Goal: Communication & Community: Answer question/provide support

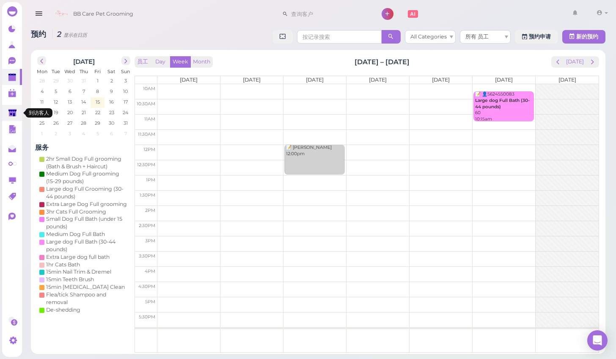
click at [15, 120] on link at bounding box center [12, 113] width 20 height 16
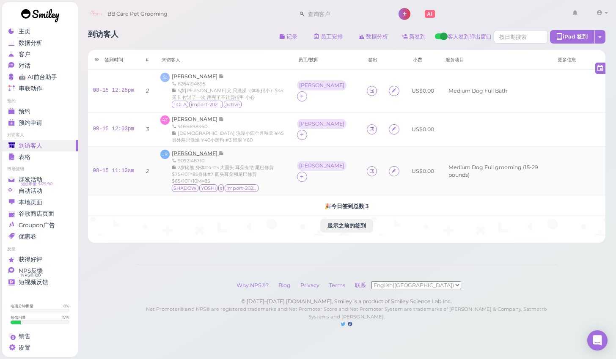
click at [184, 151] on span "[PERSON_NAME] [PERSON_NAME]" at bounding box center [195, 153] width 47 height 6
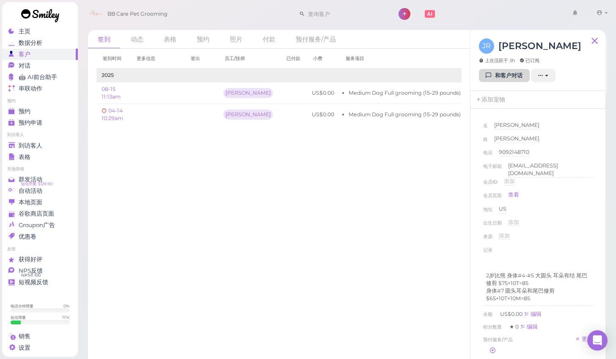
click at [484, 78] on link "和客户对话" at bounding box center [504, 76] width 51 height 14
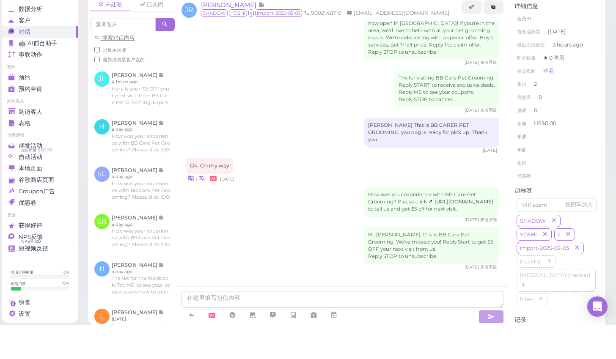
scroll to position [2, 0]
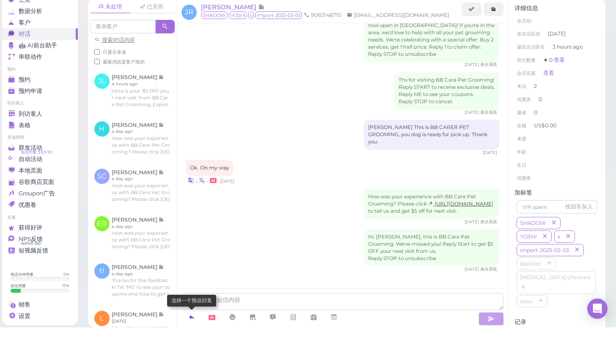
click at [190, 345] on icon at bounding box center [191, 349] width 7 height 8
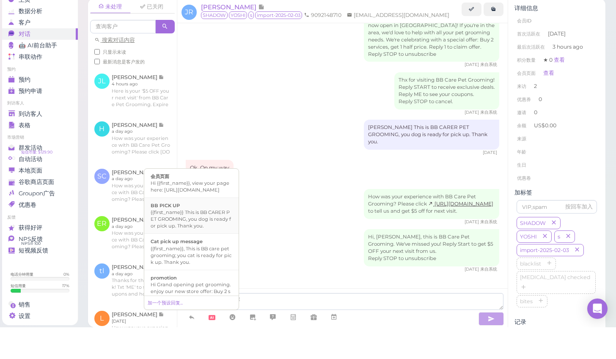
click at [203, 241] on div "{{first_name}} This is BB CARER PET GROOMING, you dog is ready for pick up. Tha…" at bounding box center [192, 251] width 82 height 20
type textarea "{{first_name}} This is BB CARER PET GROOMING, you dog is ready for pick up. Tha…"
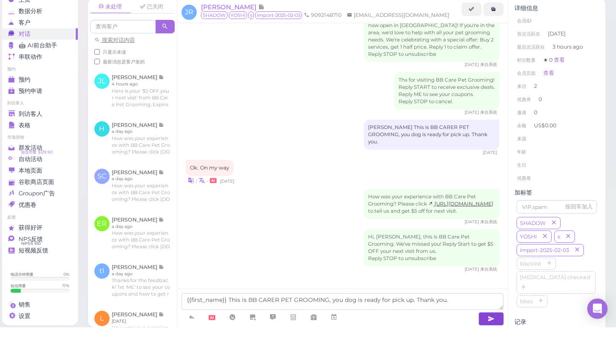
click at [488, 346] on icon "button" at bounding box center [491, 350] width 7 height 8
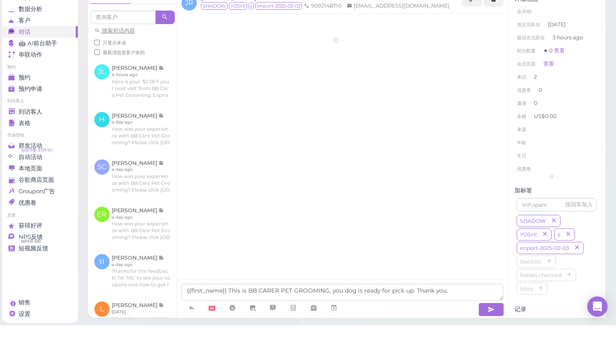
scroll to position [23, 0]
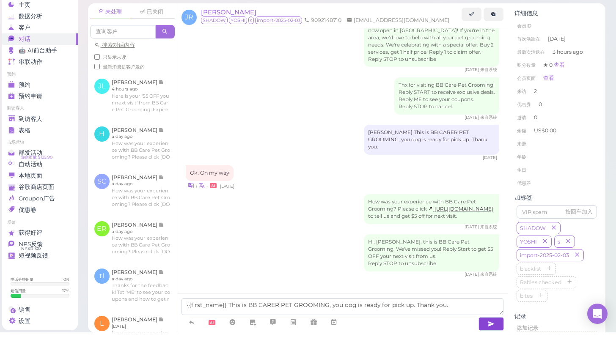
click at [491, 344] on button "button" at bounding box center [490, 351] width 25 height 14
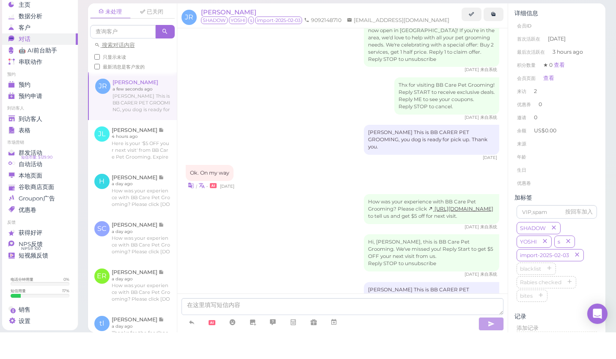
scroll to position [49, 0]
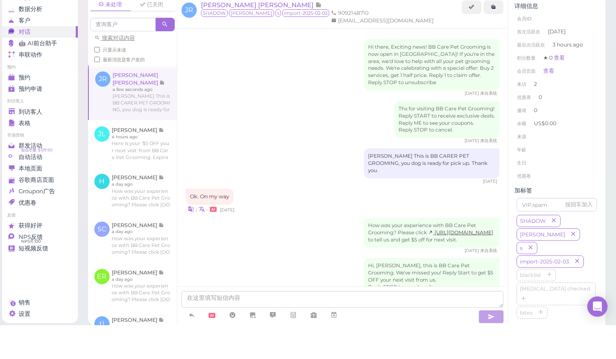
scroll to position [55, 0]
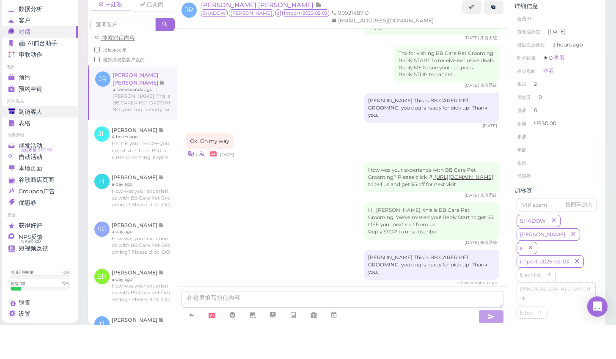
click at [49, 142] on div "到访客人" at bounding box center [38, 145] width 61 height 7
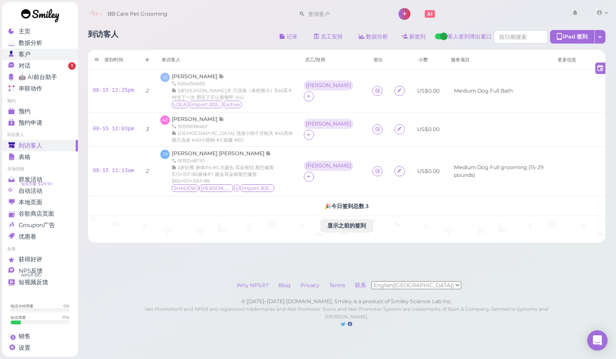
drag, startPoint x: 40, startPoint y: 51, endPoint x: 40, endPoint y: 57, distance: 6.3
click at [40, 57] on div "客户" at bounding box center [38, 54] width 61 height 7
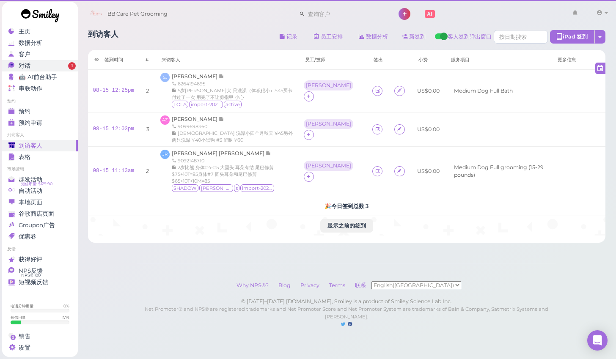
click at [40, 70] on link "对话 1" at bounding box center [40, 65] width 76 height 11
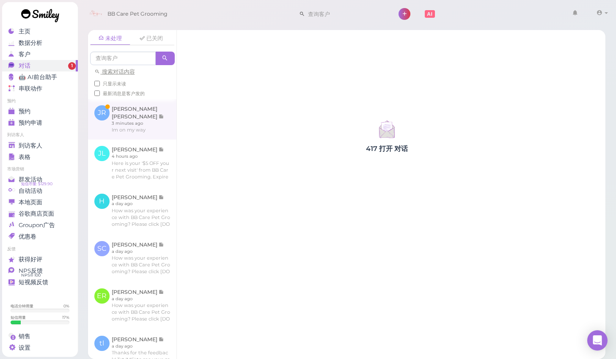
click at [136, 118] on link at bounding box center [132, 119] width 88 height 41
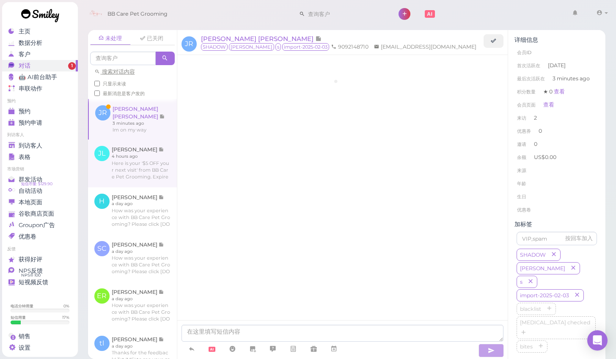
scroll to position [84, 0]
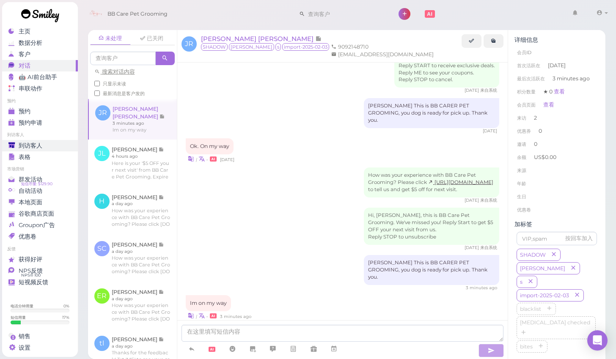
click at [44, 147] on div "到访客人" at bounding box center [38, 145] width 61 height 7
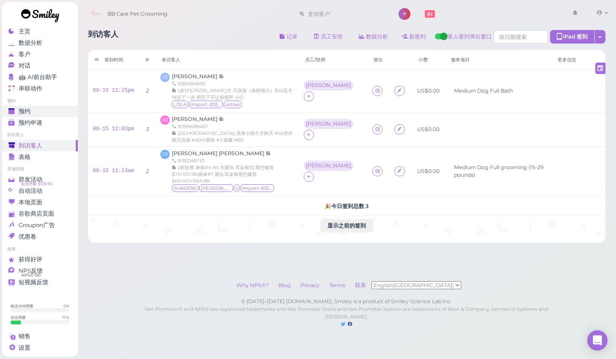
click at [28, 113] on span "预约" at bounding box center [25, 111] width 12 height 7
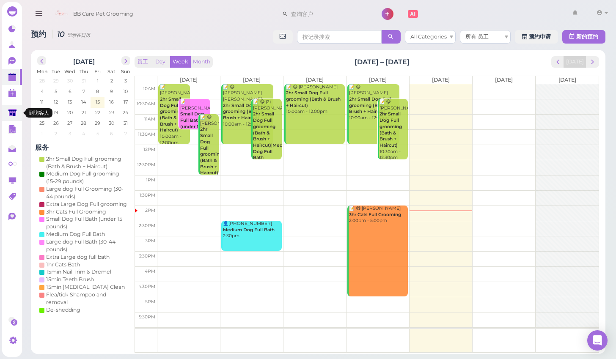
click at [11, 105] on link at bounding box center [12, 113] width 20 height 16
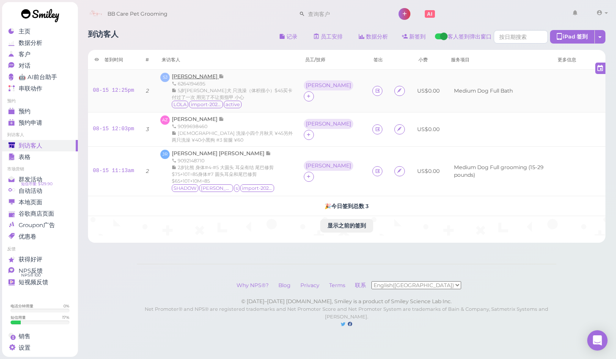
click at [185, 75] on span "[PERSON_NAME]" at bounding box center [195, 76] width 47 height 6
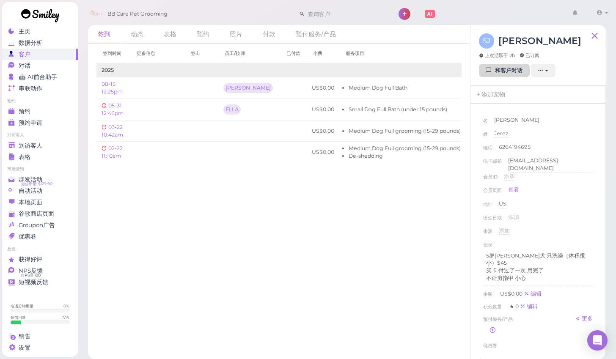
click at [488, 74] on icon at bounding box center [488, 70] width 5 height 6
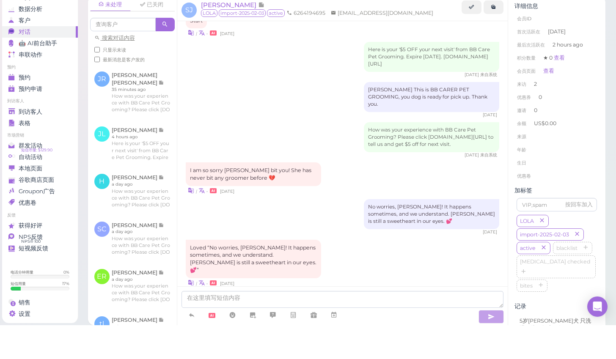
scroll to position [4, 0]
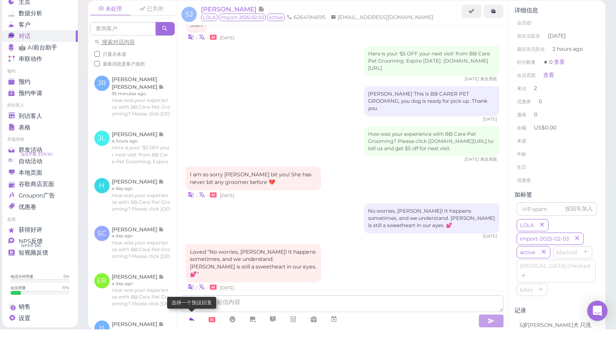
click at [193, 345] on icon at bounding box center [191, 349] width 7 height 8
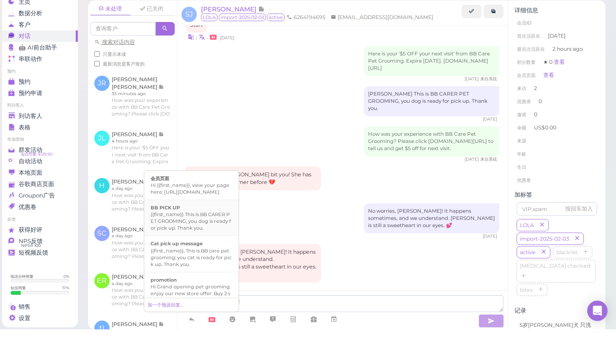
click at [206, 241] on div "{{first_name}} This is BB CARER PET GROOMING, you dog is ready for pick up. Tha…" at bounding box center [192, 251] width 82 height 20
type textarea "{{first_name}} This is BB CARER PET GROOMING, you dog is ready for pick up. Tha…"
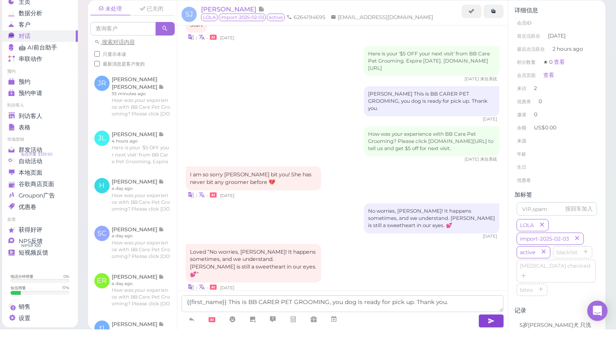
click at [485, 344] on button "button" at bounding box center [490, 351] width 25 height 14
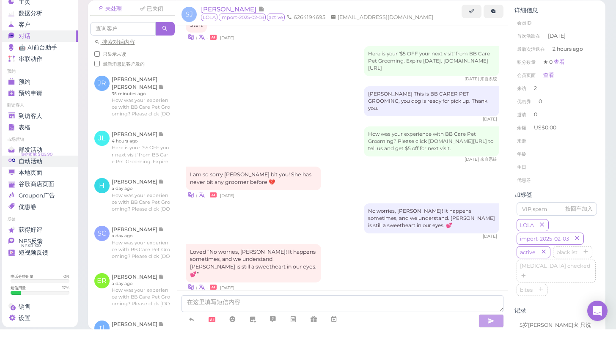
scroll to position [727, 0]
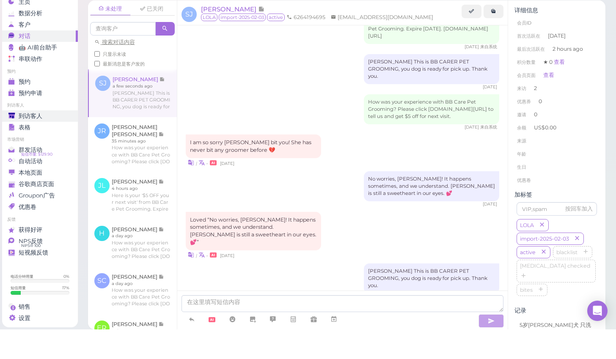
click at [37, 142] on span "到访客人" at bounding box center [31, 145] width 24 height 7
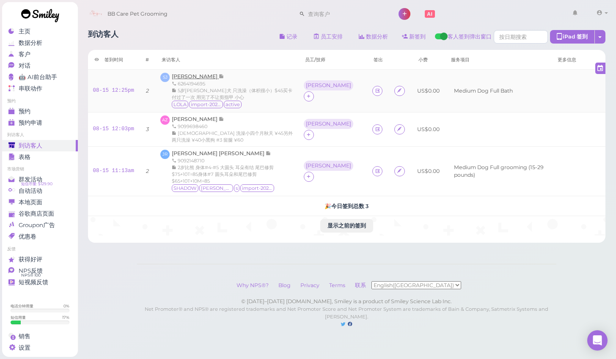
click at [188, 78] on span "[PERSON_NAME]" at bounding box center [195, 76] width 47 height 6
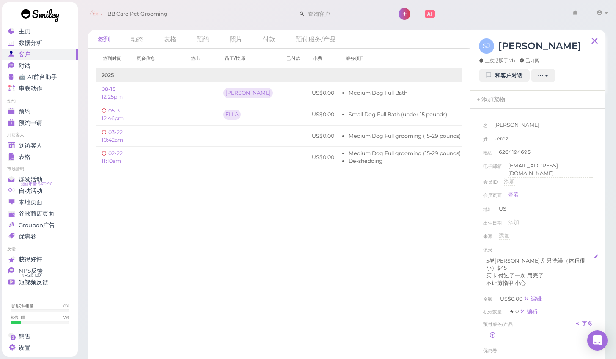
click at [572, 258] on p "5岁柯基犬 只洗澡（体积很小）$45" at bounding box center [538, 264] width 104 height 15
click at [557, 258] on p "5岁柯基犬 只洗澡（体积很小）$55" at bounding box center [538, 264] width 104 height 15
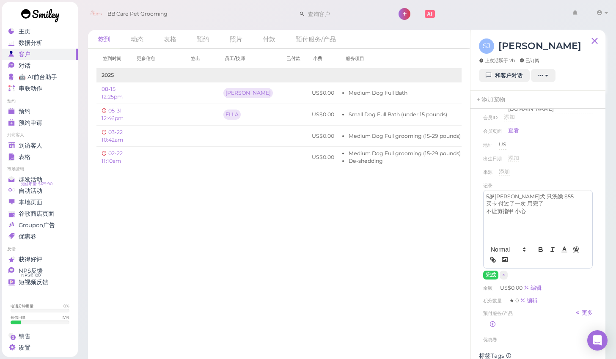
scroll to position [70, 0]
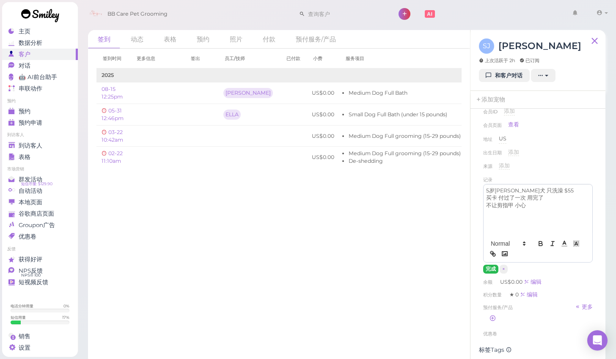
click at [487, 265] on button "完成" at bounding box center [490, 269] width 15 height 9
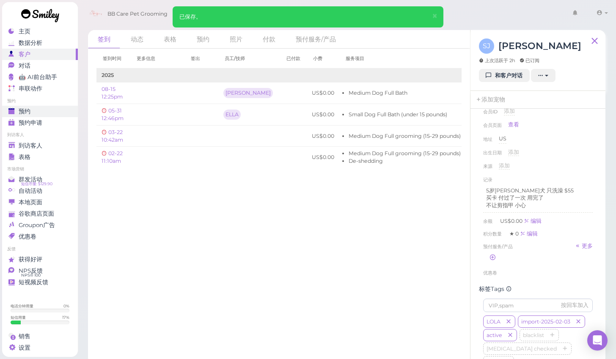
click at [35, 113] on div "预约" at bounding box center [38, 111] width 61 height 7
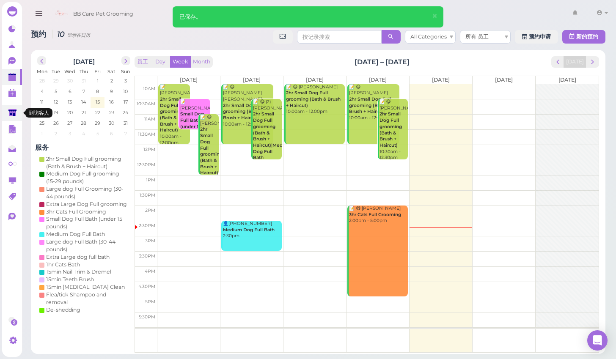
click at [12, 117] on icon at bounding box center [12, 113] width 9 height 9
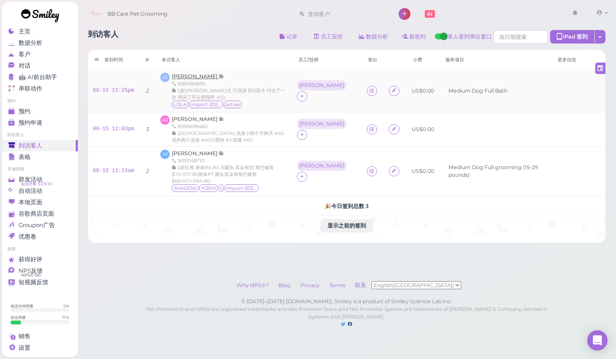
click at [188, 78] on span "[PERSON_NAME]" at bounding box center [195, 76] width 47 height 6
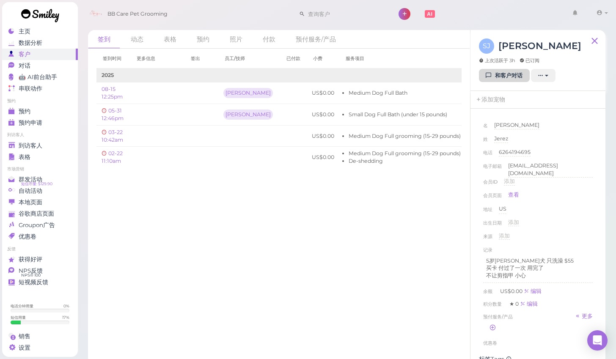
click at [487, 76] on icon at bounding box center [488, 75] width 5 height 6
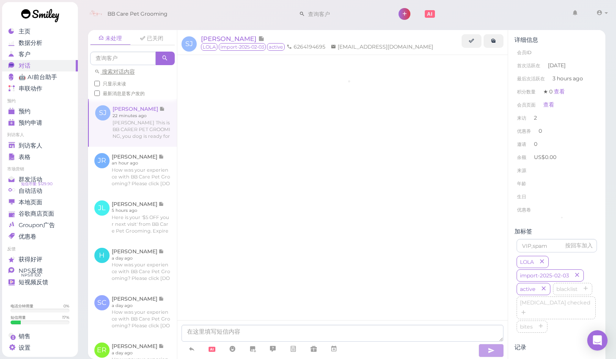
scroll to position [727, 0]
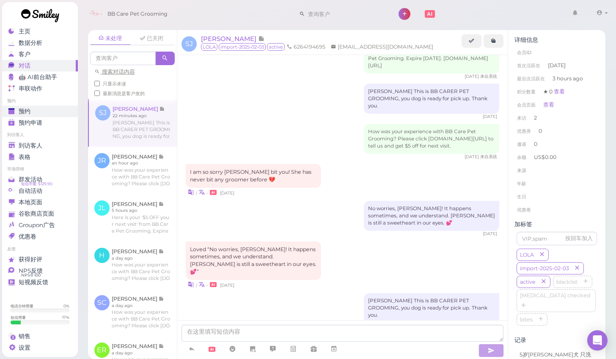
click at [39, 111] on div "预约" at bounding box center [38, 111] width 61 height 7
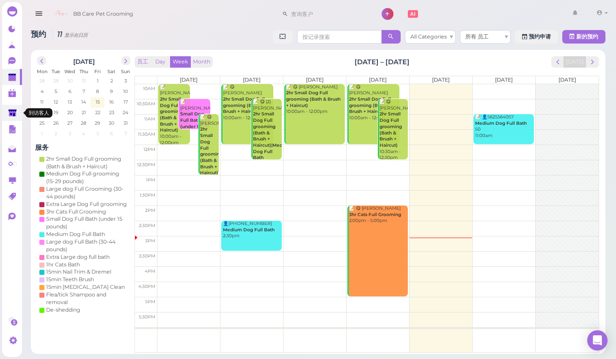
click at [12, 114] on polygon at bounding box center [12, 112] width 8 height 7
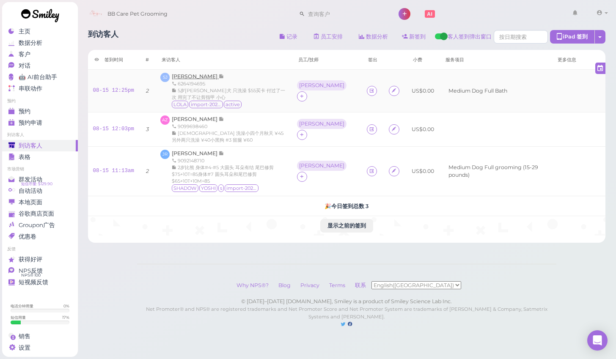
click at [181, 73] on span "[PERSON_NAME]" at bounding box center [195, 76] width 47 height 6
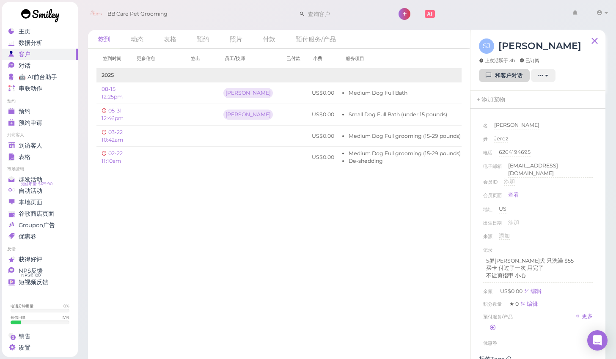
click at [480, 79] on link "和客户对话" at bounding box center [504, 76] width 51 height 14
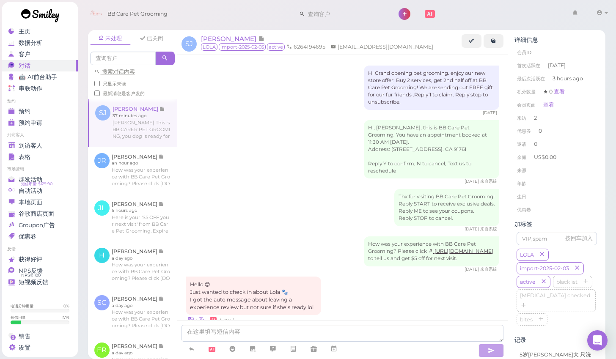
scroll to position [727, 0]
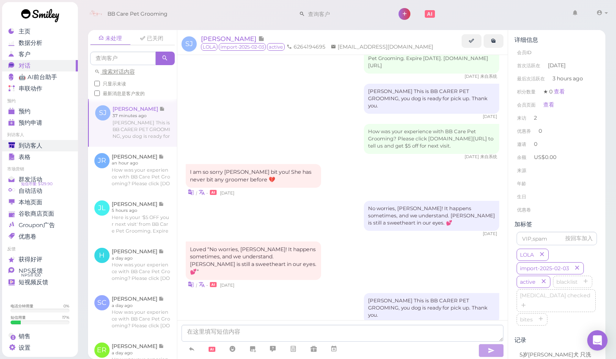
click at [63, 147] on div "到访客人" at bounding box center [38, 145] width 61 height 7
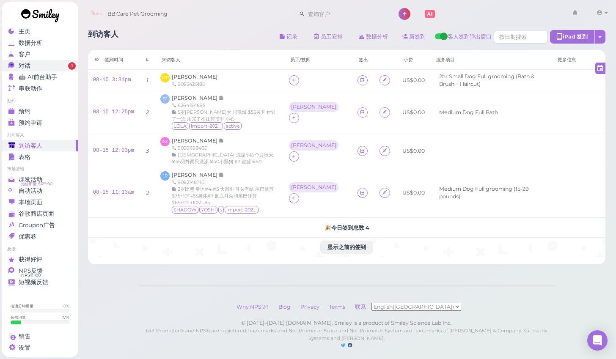
click at [59, 67] on div "对话" at bounding box center [38, 65] width 61 height 7
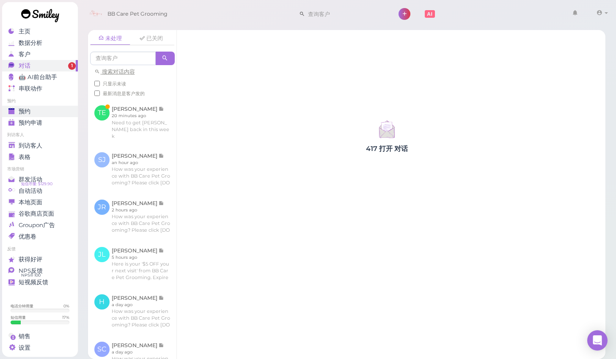
click at [35, 108] on div "预约" at bounding box center [38, 111] width 61 height 7
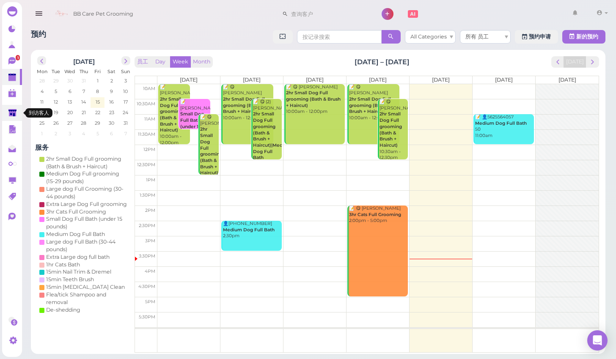
click at [13, 110] on icon at bounding box center [12, 113] width 8 height 6
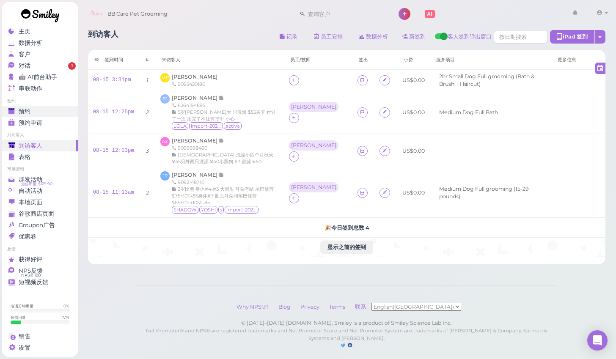
click at [31, 111] on div "预约" at bounding box center [38, 111] width 61 height 7
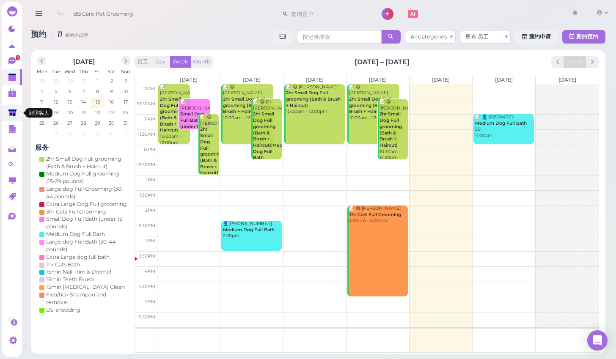
click at [11, 117] on icon at bounding box center [12, 113] width 9 height 9
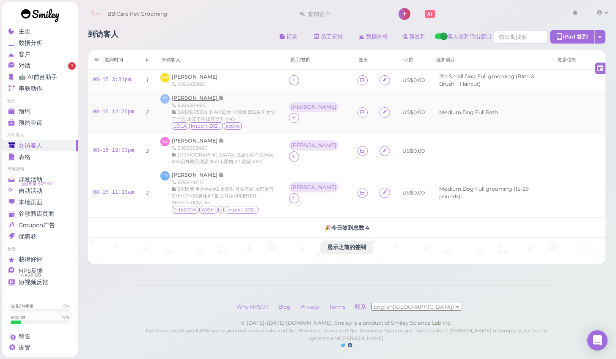
click at [200, 96] on span "[PERSON_NAME]" at bounding box center [195, 98] width 47 height 6
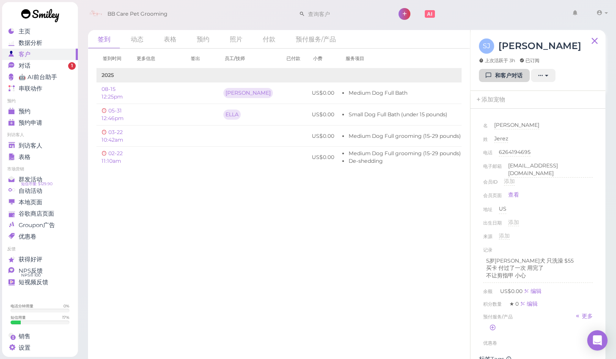
click at [483, 79] on link "和客户对话" at bounding box center [504, 76] width 51 height 14
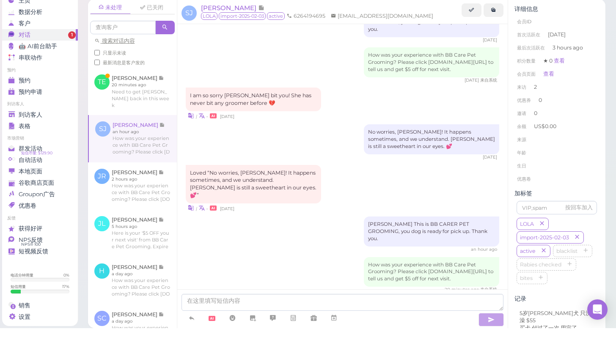
scroll to position [3, 0]
click at [38, 108] on div "预约" at bounding box center [38, 111] width 61 height 7
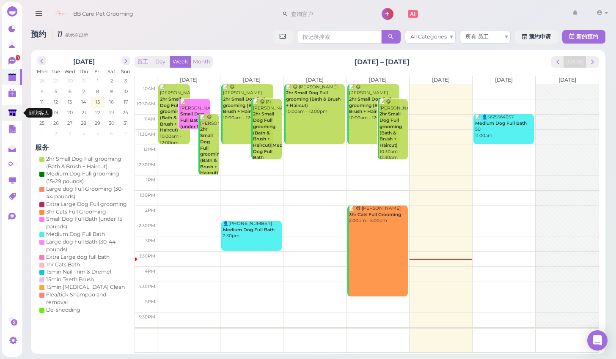
click at [12, 115] on polygon at bounding box center [12, 112] width 8 height 7
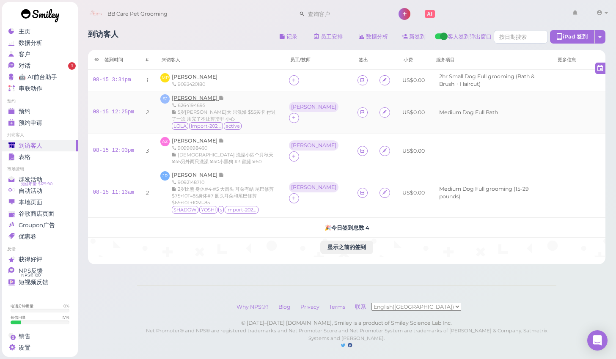
click at [189, 98] on span "[PERSON_NAME]" at bounding box center [195, 98] width 47 height 6
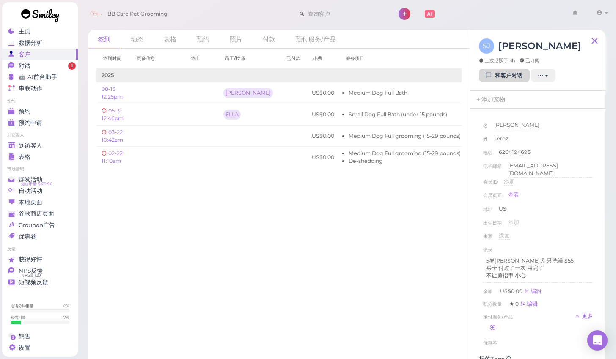
click at [498, 70] on link "和客户对话" at bounding box center [504, 76] width 51 height 14
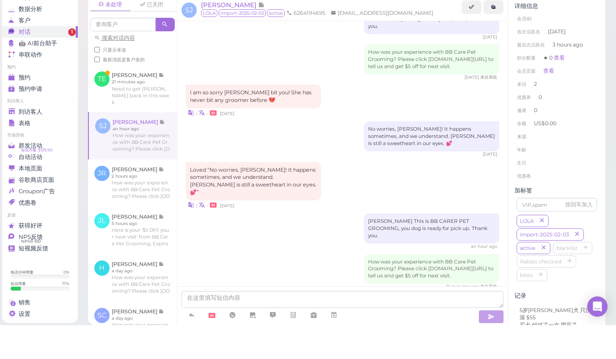
scroll to position [3, 0]
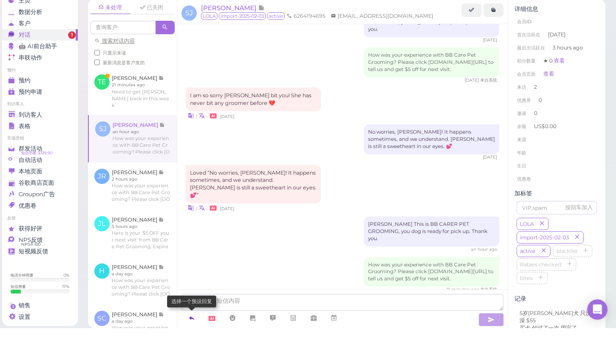
click at [196, 342] on link at bounding box center [191, 349] width 20 height 15
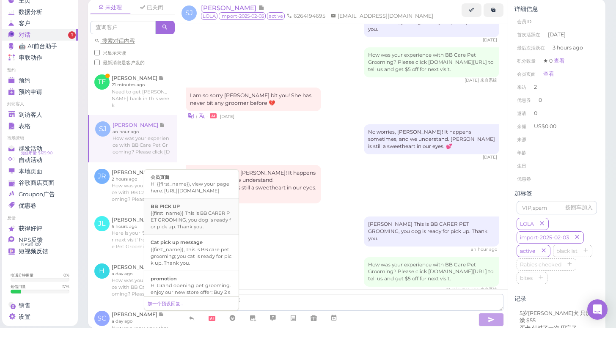
click at [201, 241] on div "{{first_name}} This is BB CARER PET GROOMING, you dog is ready for pick up. Tha…" at bounding box center [192, 251] width 82 height 20
type textarea "{{first_name}} This is BB CARER PET GROOMING, you dog is ready for pick up. Tha…"
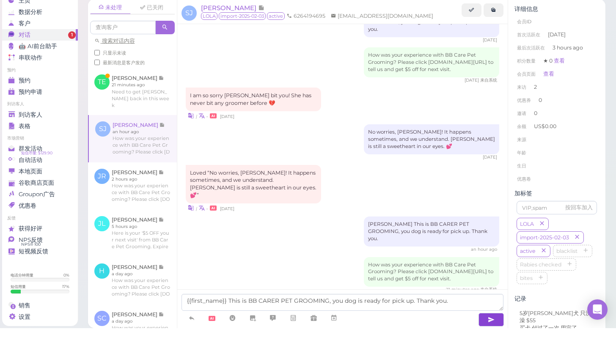
click at [483, 344] on button "button" at bounding box center [490, 351] width 25 height 14
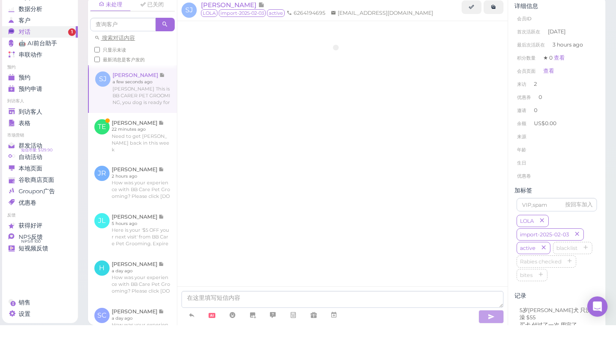
scroll to position [799, 0]
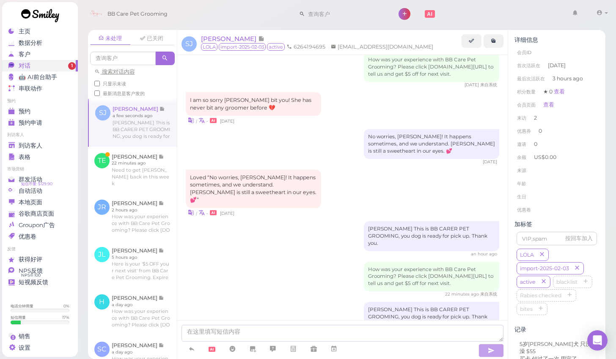
scroll to position [834, 0]
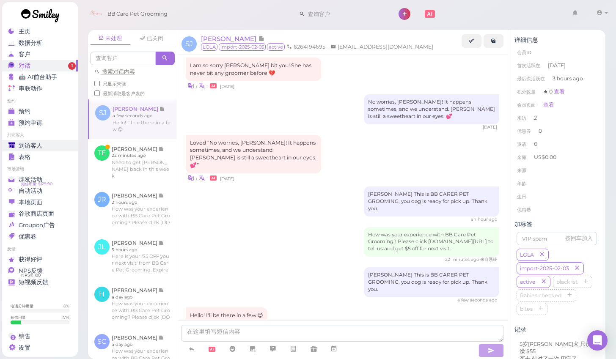
click at [39, 147] on span "到访客人" at bounding box center [31, 145] width 24 height 7
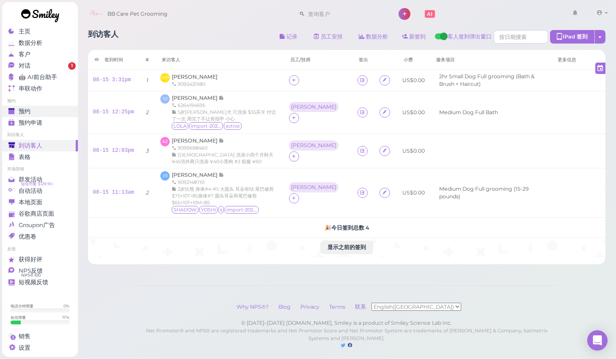
click at [52, 107] on link "预约" at bounding box center [40, 111] width 76 height 11
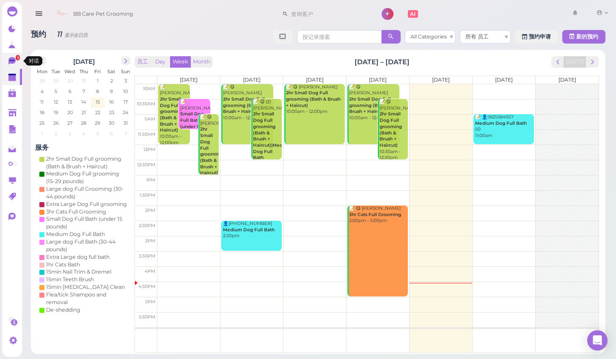
click at [18, 65] on link "1" at bounding box center [12, 61] width 20 height 16
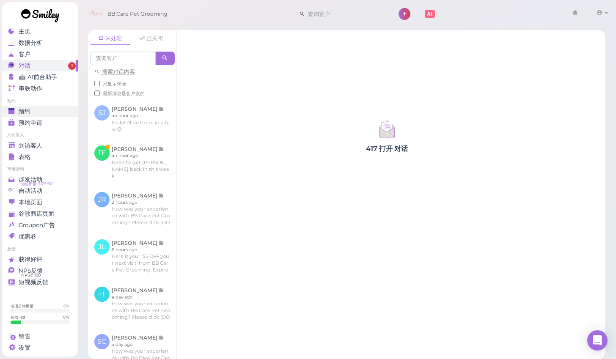
click at [24, 110] on span "预约" at bounding box center [25, 111] width 12 height 7
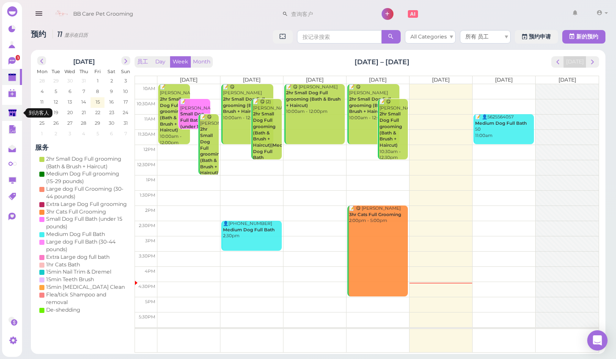
click at [16, 107] on link at bounding box center [12, 113] width 20 height 16
